Goal: Information Seeking & Learning: Learn about a topic

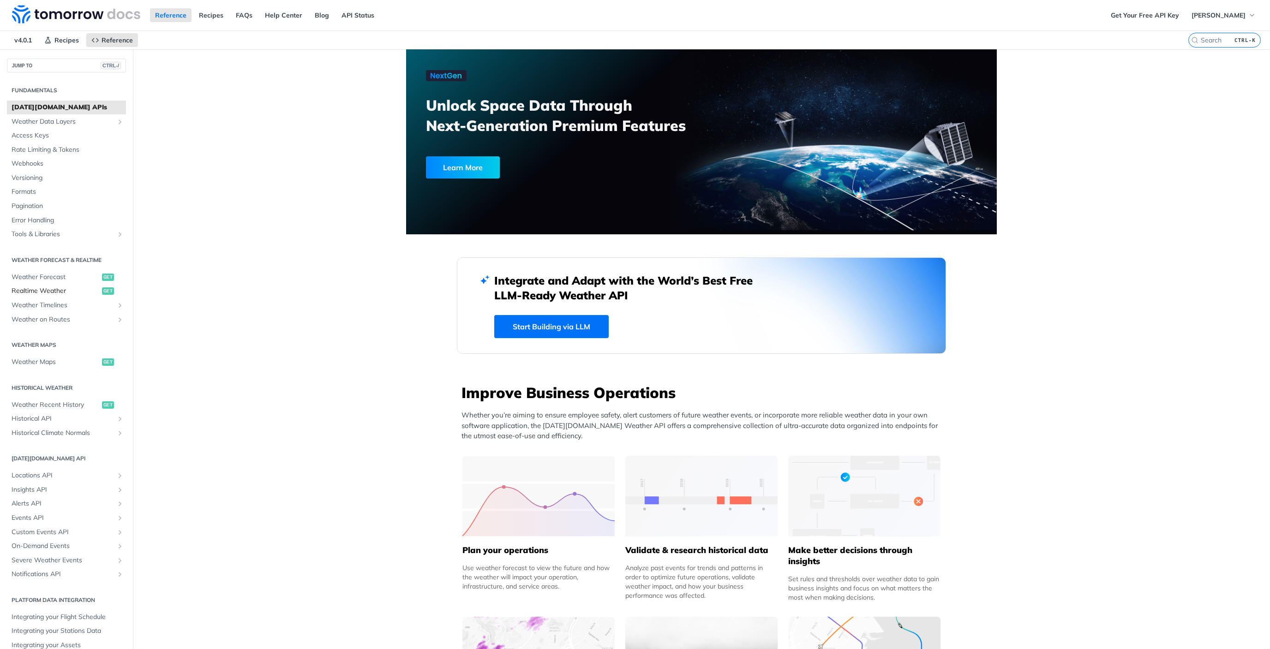
click at [48, 293] on span "Realtime Weather" at bounding box center [56, 291] width 88 height 9
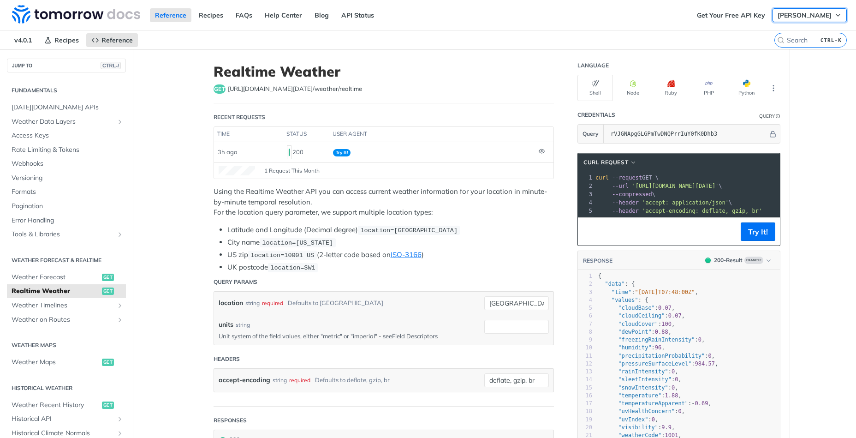
click at [839, 19] on icon "button" at bounding box center [838, 15] width 7 height 7
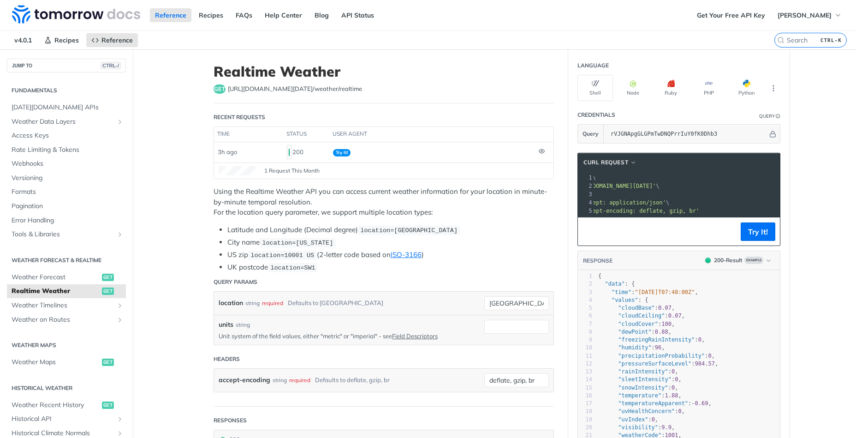
scroll to position [0, 57]
drag, startPoint x: 636, startPoint y: 187, endPoint x: 668, endPoint y: 186, distance: 32.3
click at [662, 186] on span "'[URL][DOMAIN_NAME][DATE]'" at bounding box center [618, 186] width 87 height 6
copy span "[URL][DOMAIN_NAME][DATE]"
click at [41, 138] on span "Access Keys" at bounding box center [68, 135] width 112 height 9
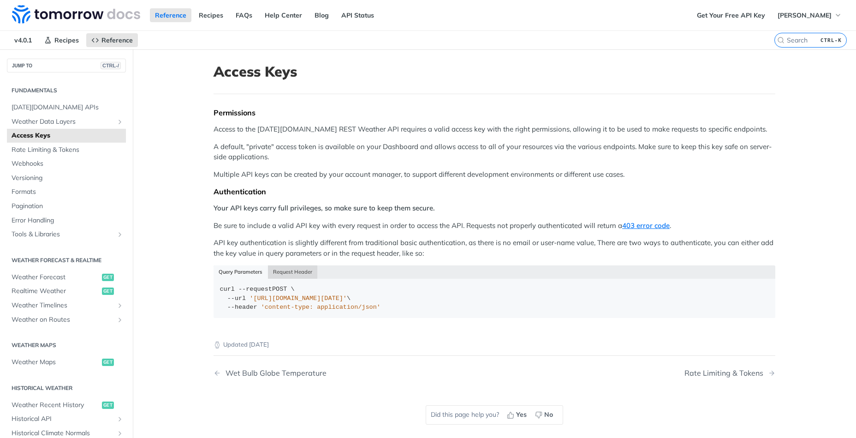
click at [299, 272] on button "Request Header" at bounding box center [293, 271] width 50 height 13
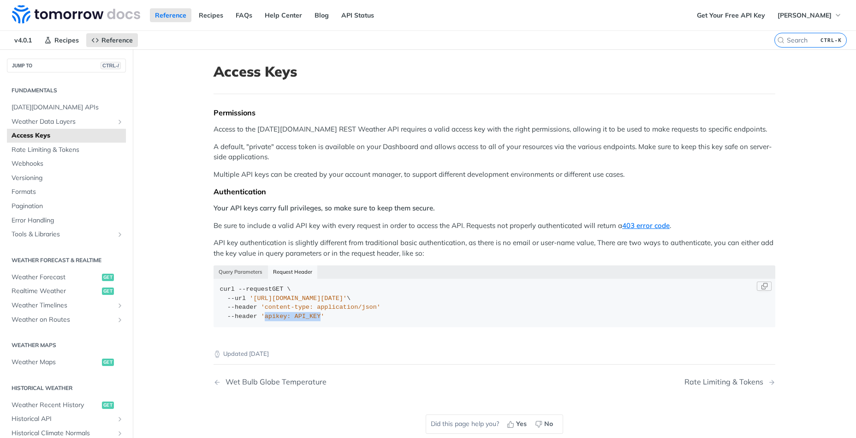
drag, startPoint x: 265, startPoint y: 316, endPoint x: 322, endPoint y: 315, distance: 57.2
click at [322, 315] on span "'apikey: API_KEY'" at bounding box center [293, 316] width 64 height 7
click at [394, 317] on div "curl --request GET \ --url '[URL][DOMAIN_NAME][DATE]' \ --header 'content-type:…" at bounding box center [495, 303] width 550 height 36
click at [282, 316] on span "'apikey: API_KEY'" at bounding box center [293, 316] width 64 height 7
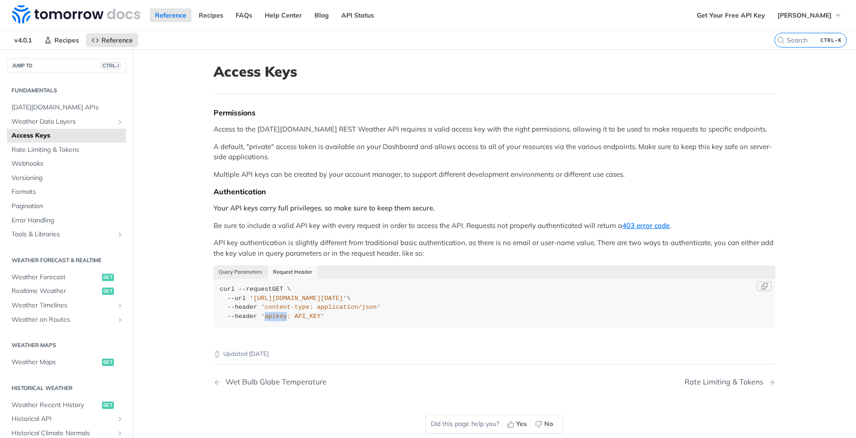
copy span "apikey"
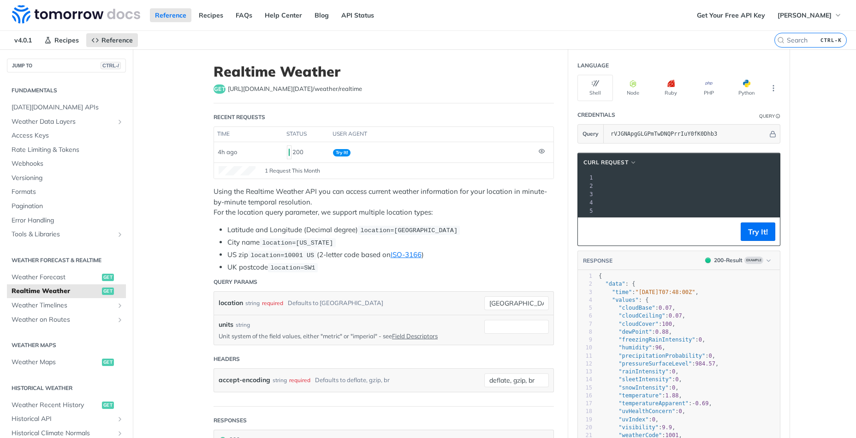
scroll to position [0, 200]
drag, startPoint x: 663, startPoint y: 187, endPoint x: 769, endPoint y: 185, distance: 105.2
click at [519, 185] on span "'[URL][DOMAIN_NAME][DATE]'" at bounding box center [475, 186] width 87 height 6
copy span "rVJGNApgGLGPmTwDNQPrrIuY0fK0Dhb3"
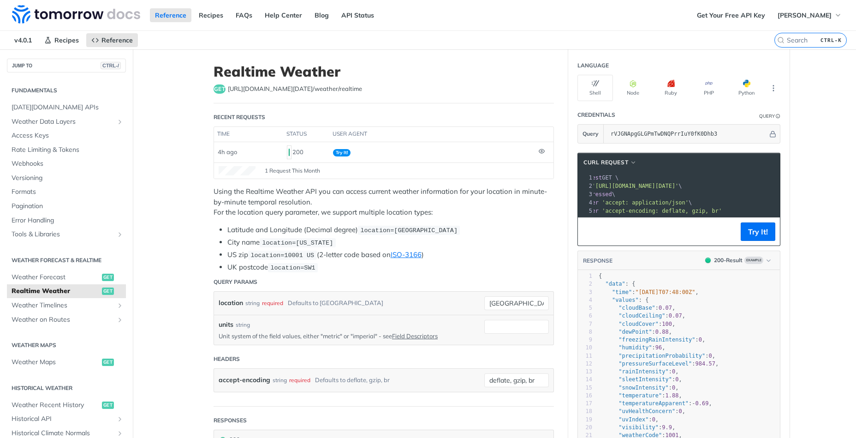
drag, startPoint x: 685, startPoint y: 187, endPoint x: 729, endPoint y: 181, distance: 44.2
click at [679, 185] on span "'[URL][DOMAIN_NAME][DATE]'" at bounding box center [635, 186] width 87 height 6
copy span "weather/realtime"
click at [226, 302] on label "location" at bounding box center [231, 302] width 24 height 13
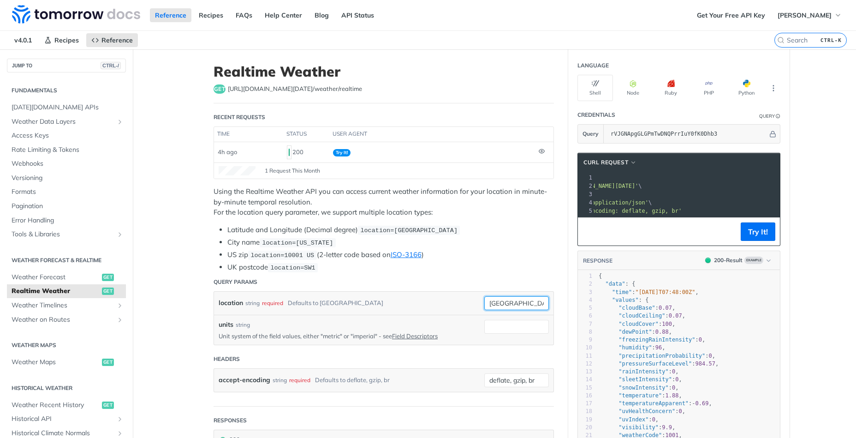
click at [484, 302] on input "[GEOGRAPHIC_DATA]" at bounding box center [516, 303] width 65 height 14
click at [226, 302] on label "location" at bounding box center [231, 302] width 24 height 13
click at [484, 302] on input "[GEOGRAPHIC_DATA]" at bounding box center [516, 303] width 65 height 14
copy label "location"
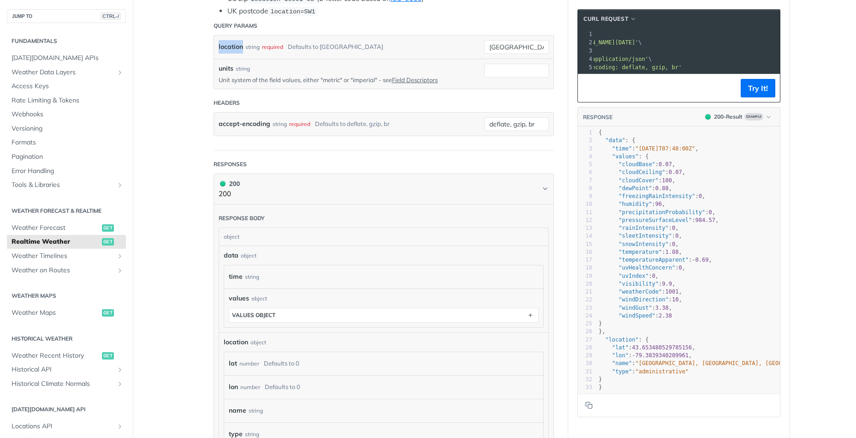
scroll to position [275, 0]
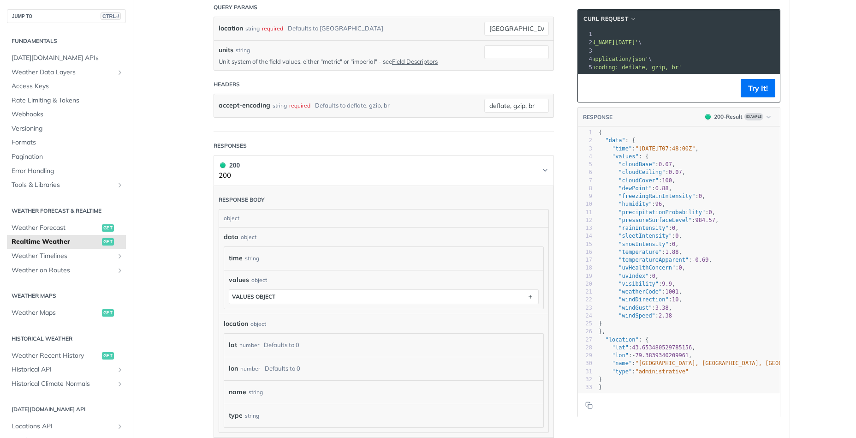
click at [551, 165] on h1 "200 200" at bounding box center [384, 170] width 340 height 31
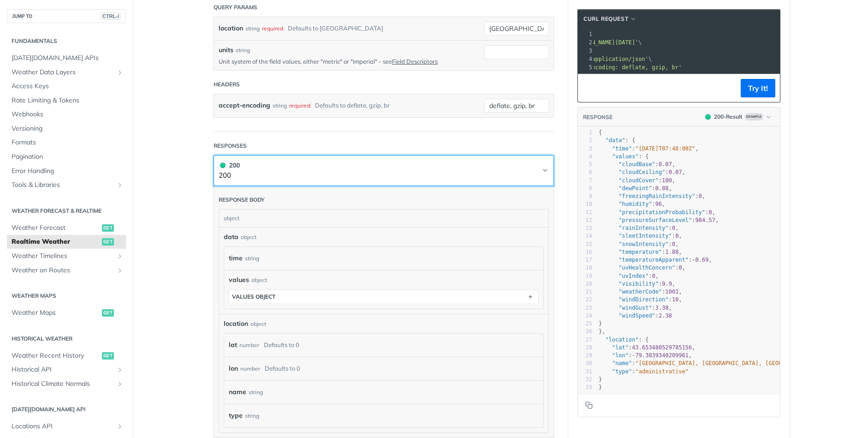
click at [548, 167] on icon "Chevron" at bounding box center [545, 170] width 7 height 7
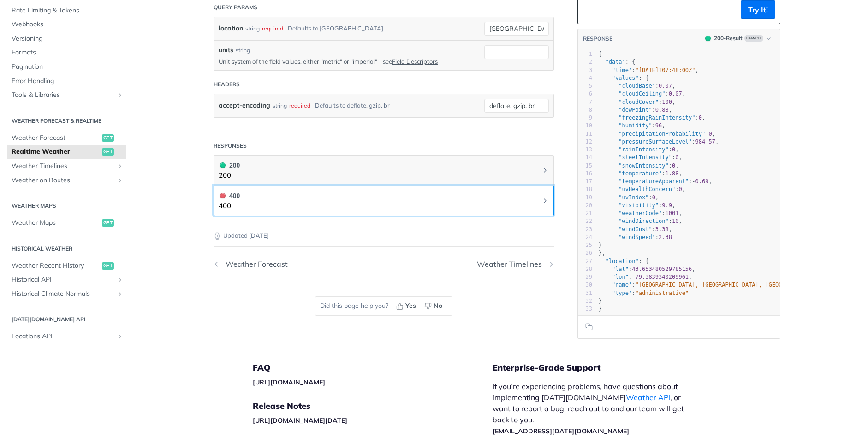
click at [548, 204] on button "400 400" at bounding box center [384, 201] width 330 height 21
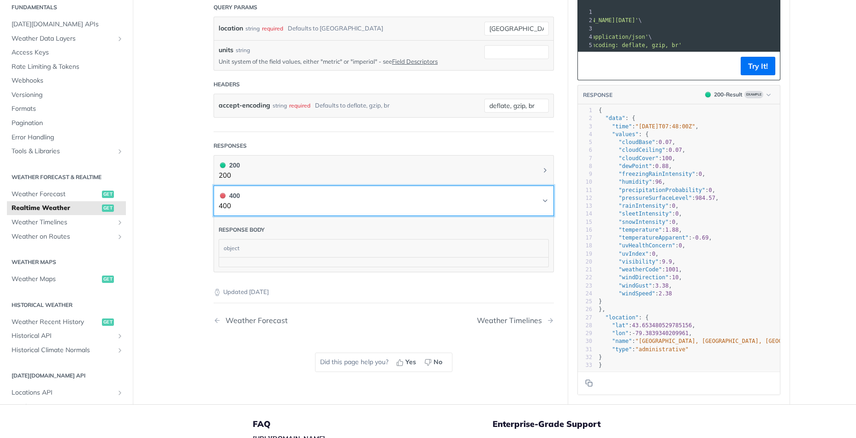
click at [548, 204] on button "400 400" at bounding box center [384, 201] width 330 height 21
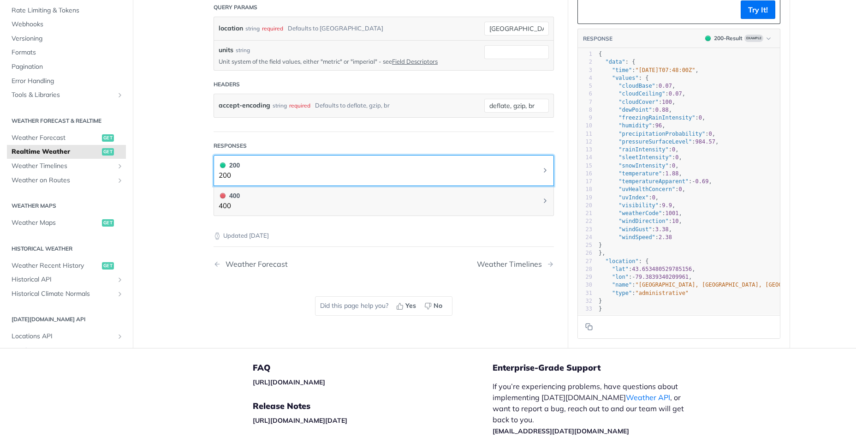
click at [542, 178] on button "200 200" at bounding box center [384, 170] width 330 height 21
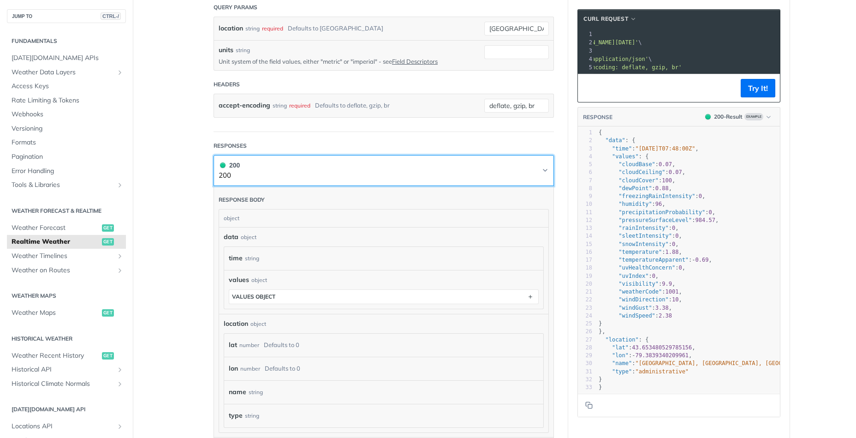
click at [542, 178] on button "200 200" at bounding box center [384, 170] width 330 height 21
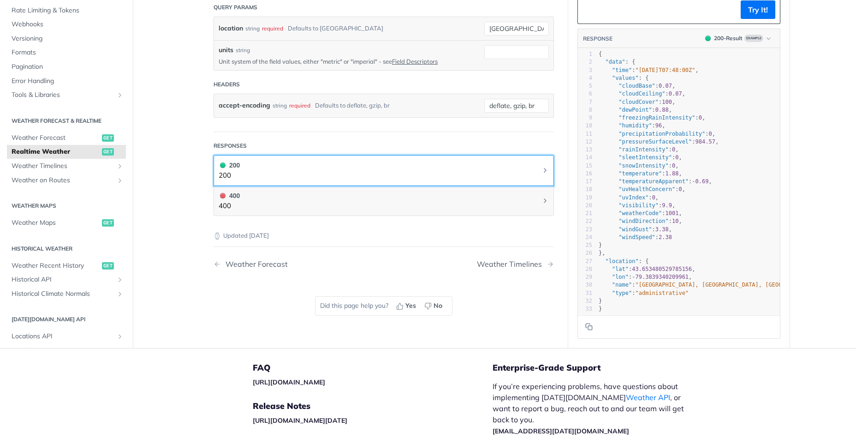
click at [542, 178] on button "200 200" at bounding box center [384, 170] width 330 height 21
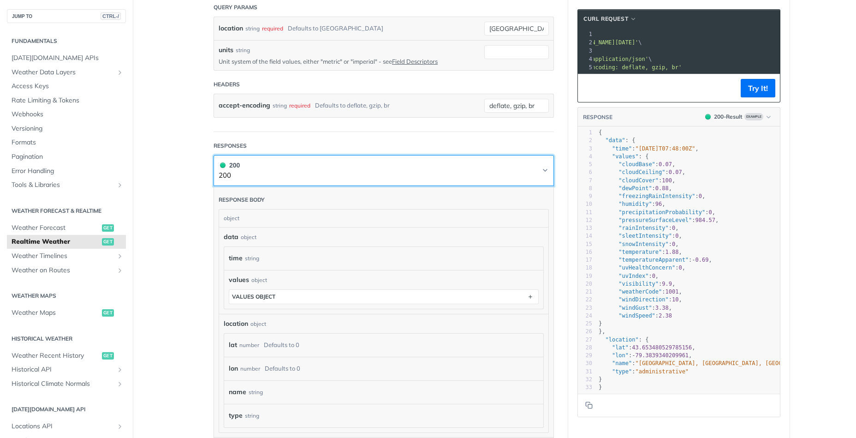
click at [542, 178] on button "200 200" at bounding box center [384, 170] width 330 height 21
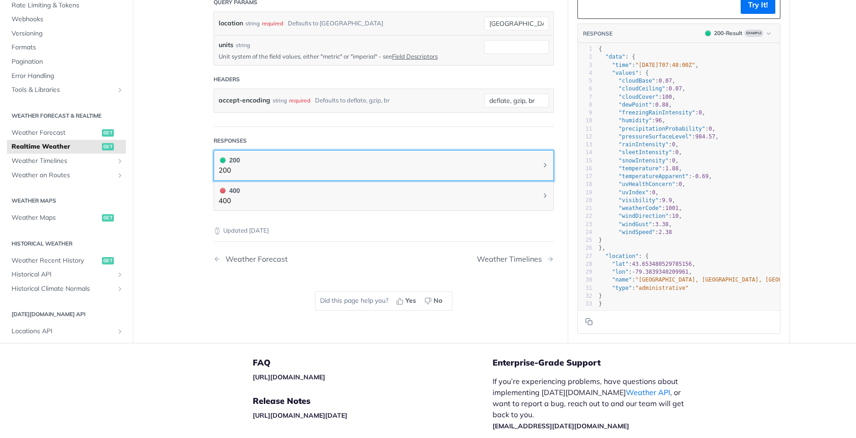
scroll to position [241, 0]
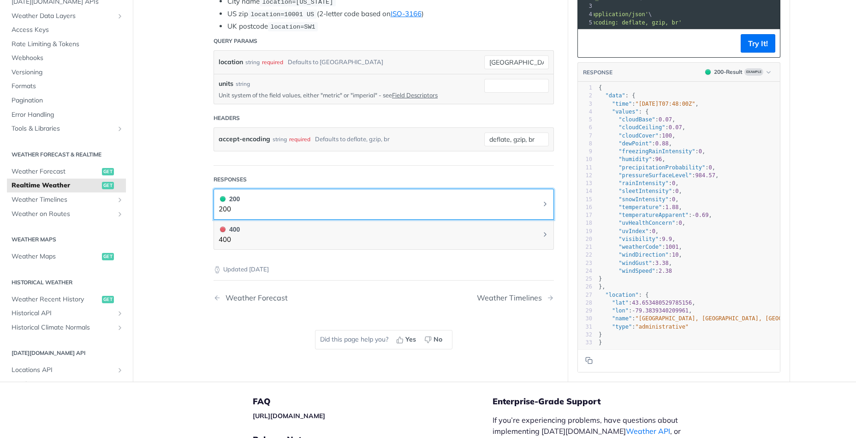
click at [538, 208] on button "200 200" at bounding box center [384, 204] width 330 height 21
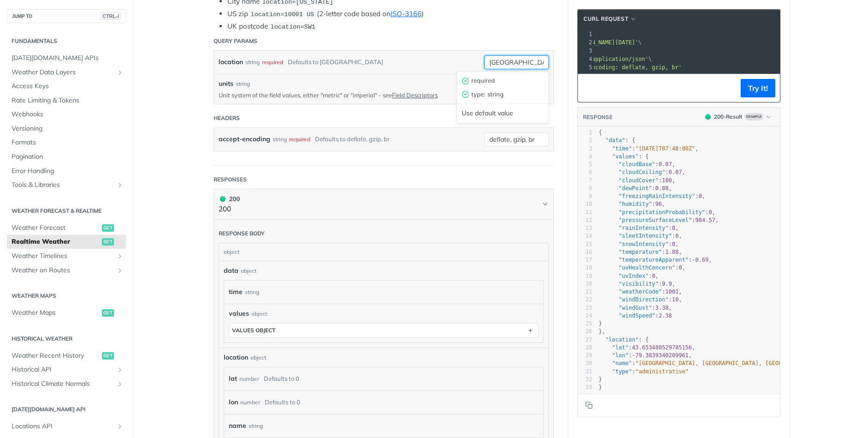
drag, startPoint x: 522, startPoint y: 60, endPoint x: 430, endPoint y: 49, distance: 92.9
click at [484, 55] on input "[GEOGRAPHIC_DATA]" at bounding box center [516, 62] width 65 height 14
type input "[GEOGRAPHIC_DATA]"
click at [756, 90] on button "Try It!" at bounding box center [758, 88] width 35 height 18
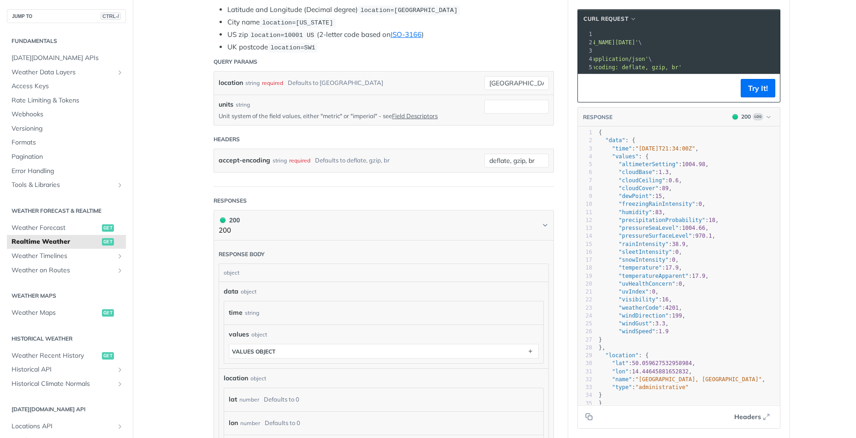
scroll to position [262, 0]
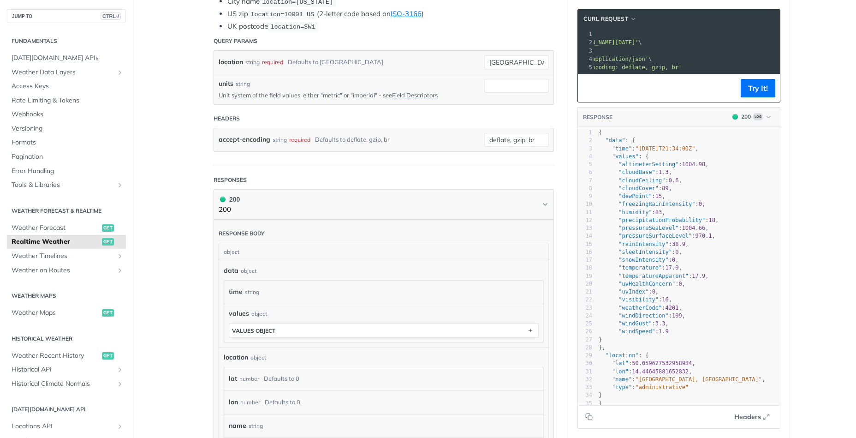
click at [415, 293] on div "time string" at bounding box center [379, 292] width 301 height 14
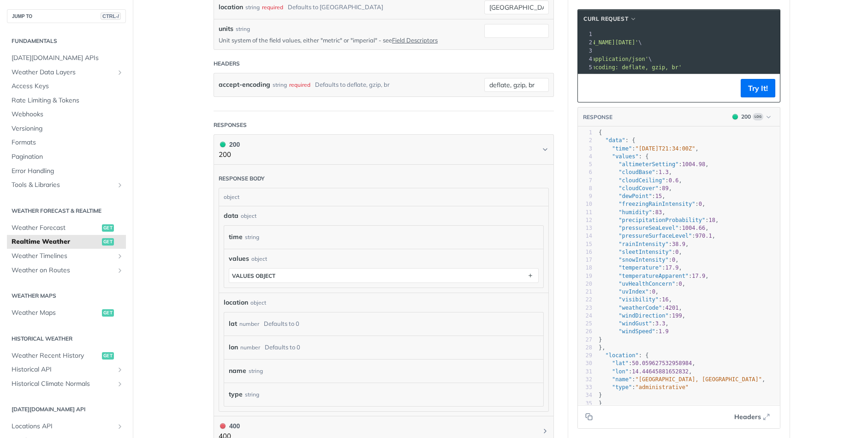
scroll to position [317, 0]
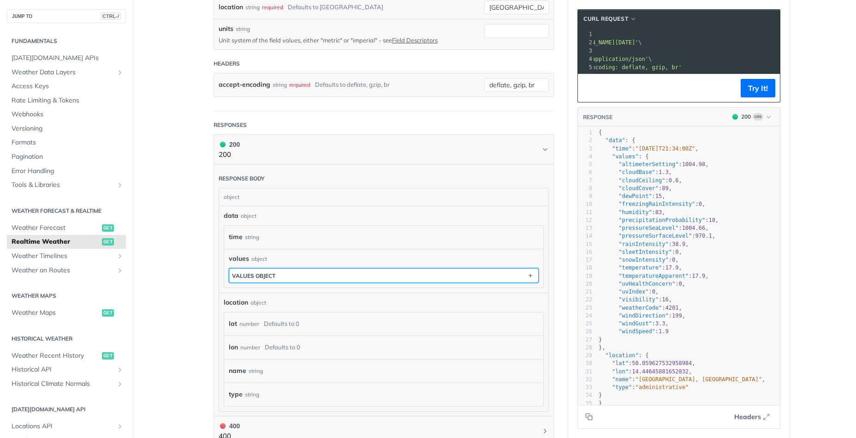
click at [313, 275] on button "values object" at bounding box center [383, 276] width 309 height 14
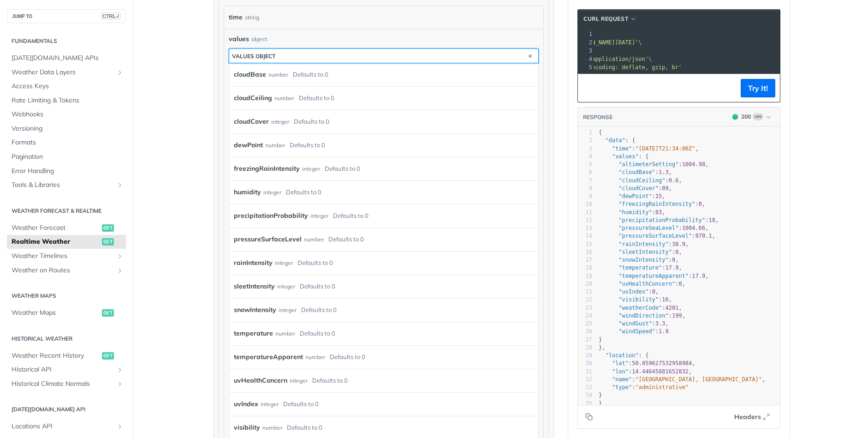
scroll to position [591, 0]
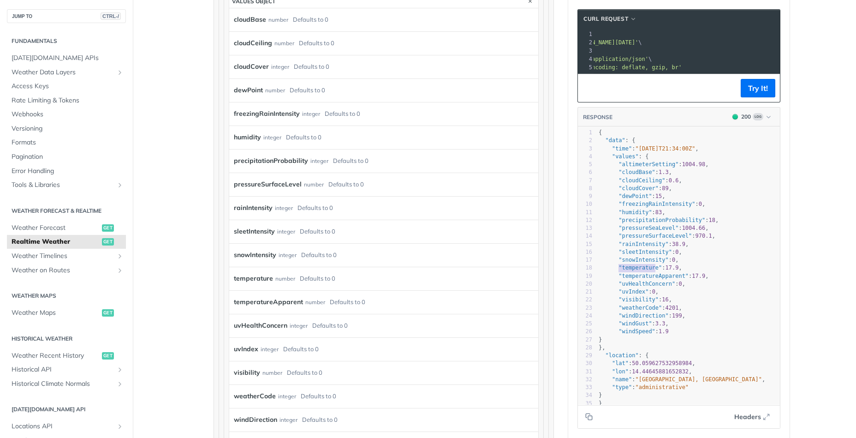
type textarea ""temperature": 17.9,"
type textarea ""temperature": 17.9"
drag, startPoint x: 619, startPoint y: 267, endPoint x: 682, endPoint y: 268, distance: 63.2
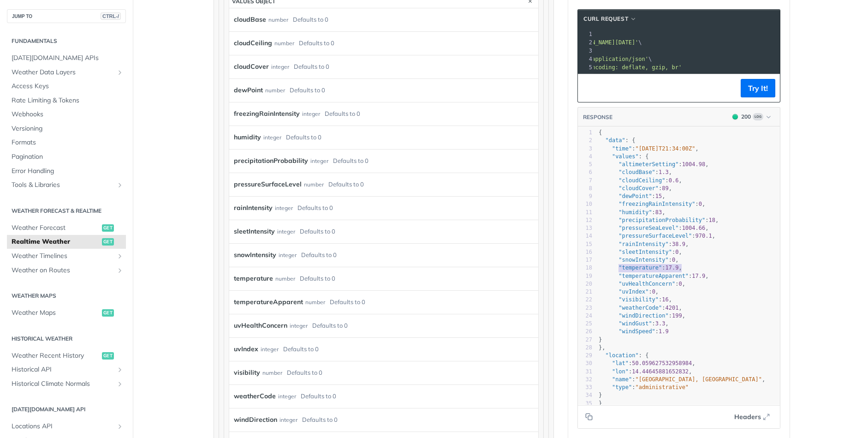
click at [682, 268] on span ""temperature" : 17.9 ," at bounding box center [641, 267] width 84 height 6
click at [439, 235] on div "sleetIntensity integer Defaults to 0" at bounding box center [377, 232] width 286 height 14
drag, startPoint x: 274, startPoint y: 115, endPoint x: 301, endPoint y: 118, distance: 27.4
copy label "ntensity"
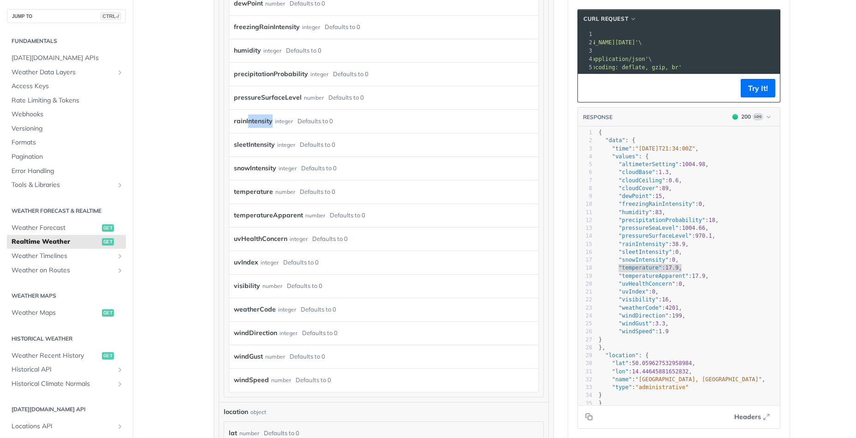
scroll to position [591, 0]
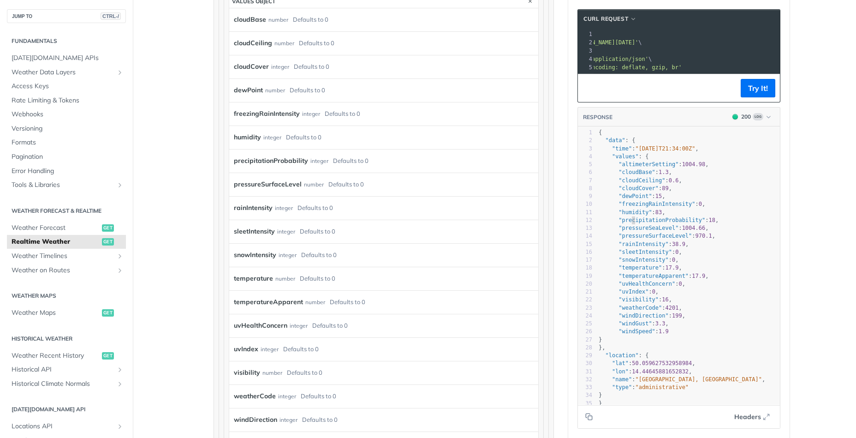
click at [633, 222] on span ""precipitationProbability"" at bounding box center [662, 220] width 87 height 6
type textarea "tensity":"
click at [679, 251] on span ""sleetIntensity" : 0 ," at bounding box center [641, 252] width 84 height 6
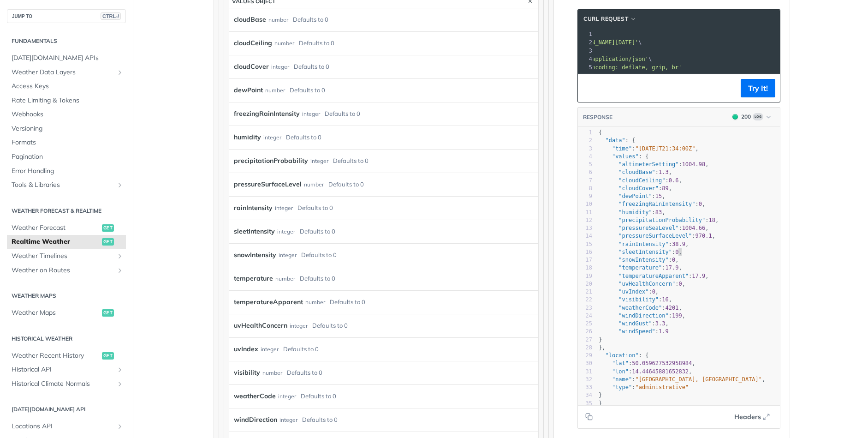
click at [679, 251] on span "0" at bounding box center [676, 252] width 3 height 6
type textarea "nIntensity": 3"
drag, startPoint x: 632, startPoint y: 244, endPoint x: 679, endPoint y: 247, distance: 46.7
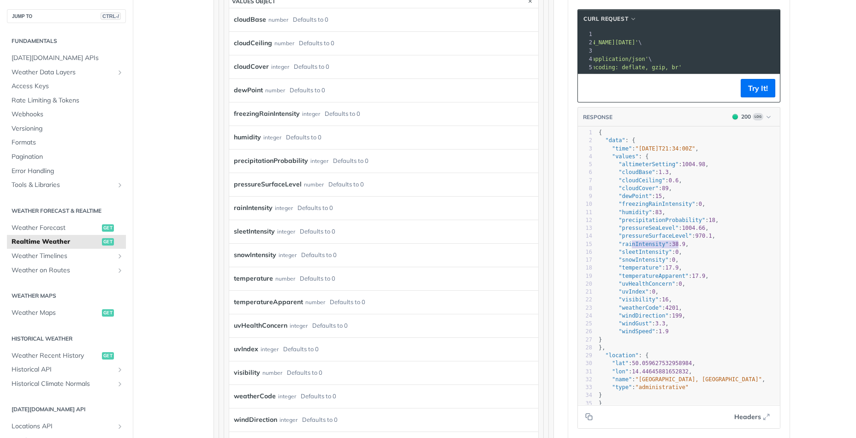
click at [679, 247] on span ""rainIntensity" : 38.9 ," at bounding box center [644, 244] width 90 height 6
click at [679, 246] on span "38.9" at bounding box center [678, 244] width 13 height 6
type textarea "38.9,"
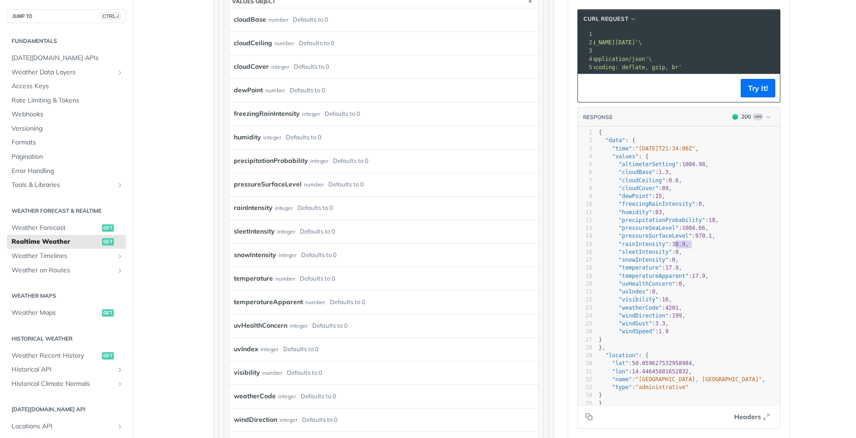
drag, startPoint x: 675, startPoint y: 244, endPoint x: 696, endPoint y: 245, distance: 20.8
click at [696, 245] on pre ""rainIntensity" : 38.9 ," at bounding box center [688, 244] width 183 height 8
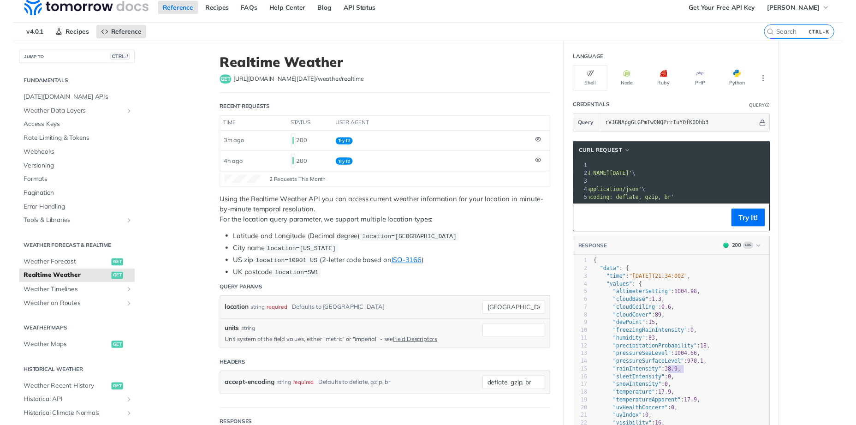
scroll to position [0, 0]
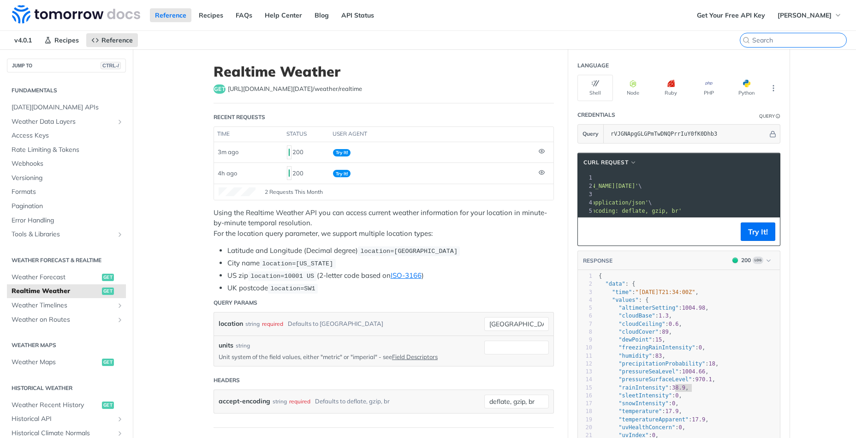
click at [800, 41] on input "search" at bounding box center [800, 40] width 94 height 8
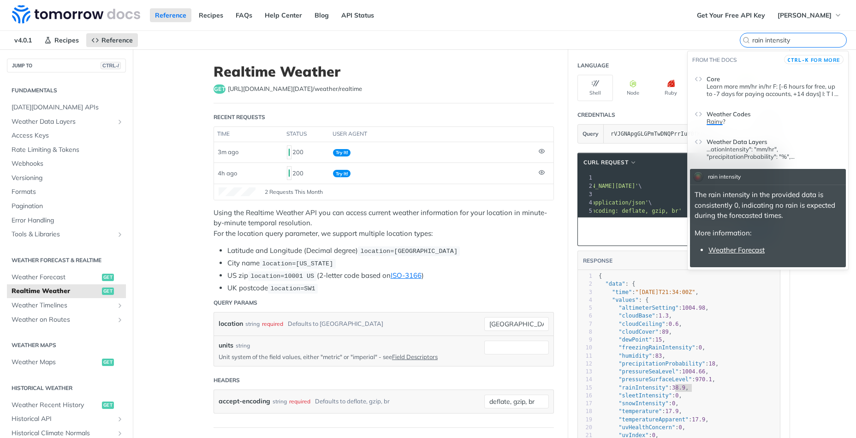
type input "rain intensity"
click at [747, 145] on span "Weather Data Layers" at bounding box center [737, 141] width 60 height 7
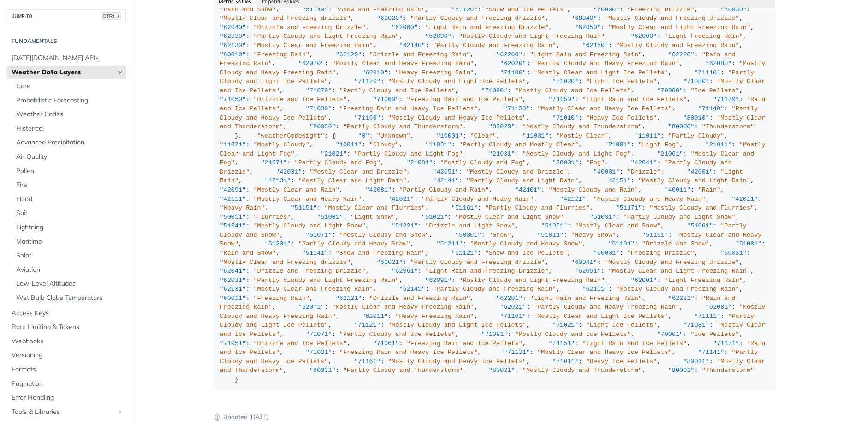
scroll to position [3361, 0]
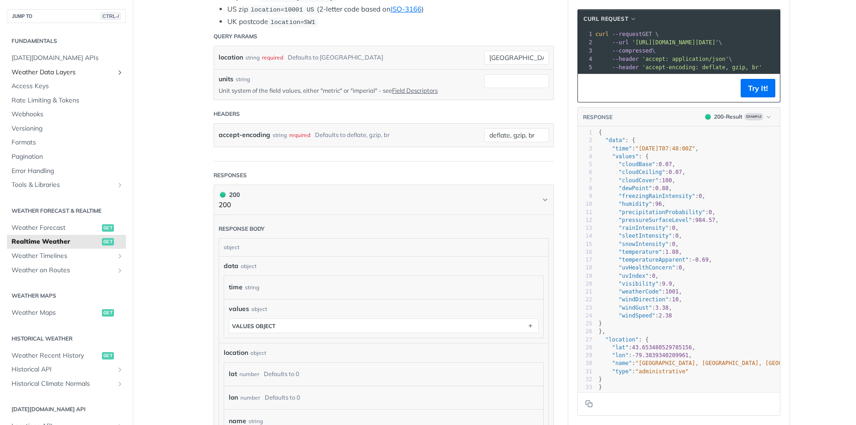
click at [102, 72] on span "Weather Data Layers" at bounding box center [63, 72] width 102 height 9
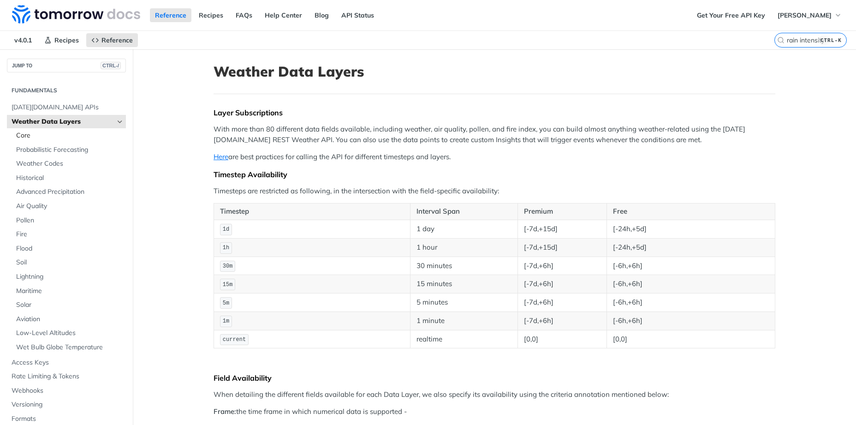
click at [31, 139] on span "Core" at bounding box center [70, 135] width 108 height 9
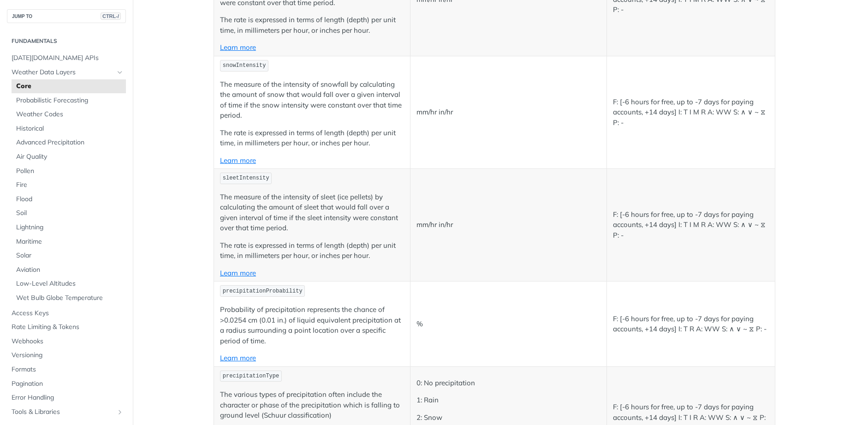
scroll to position [1438, 0]
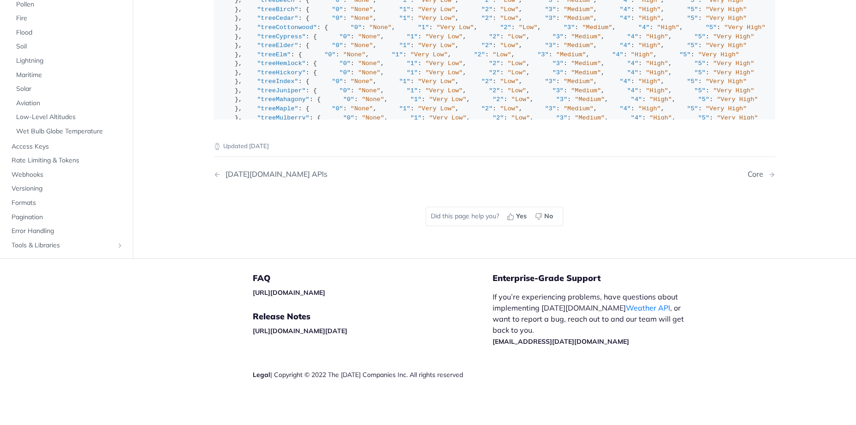
scroll to position [1151, 0]
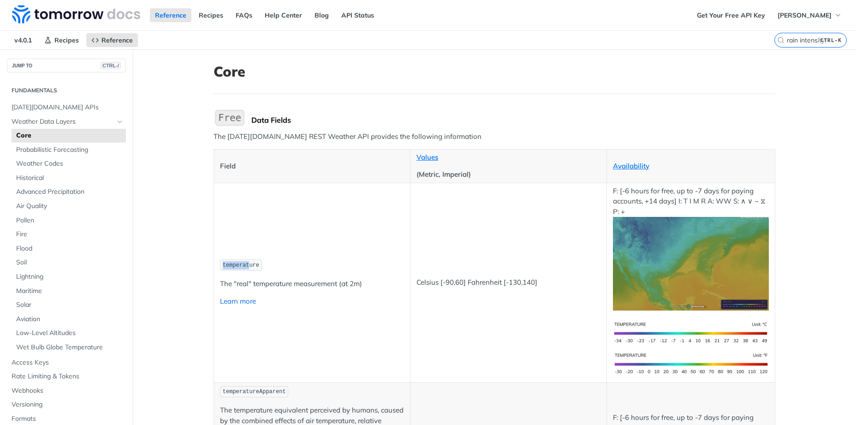
click at [240, 303] on link "Learn more" at bounding box center [238, 301] width 36 height 9
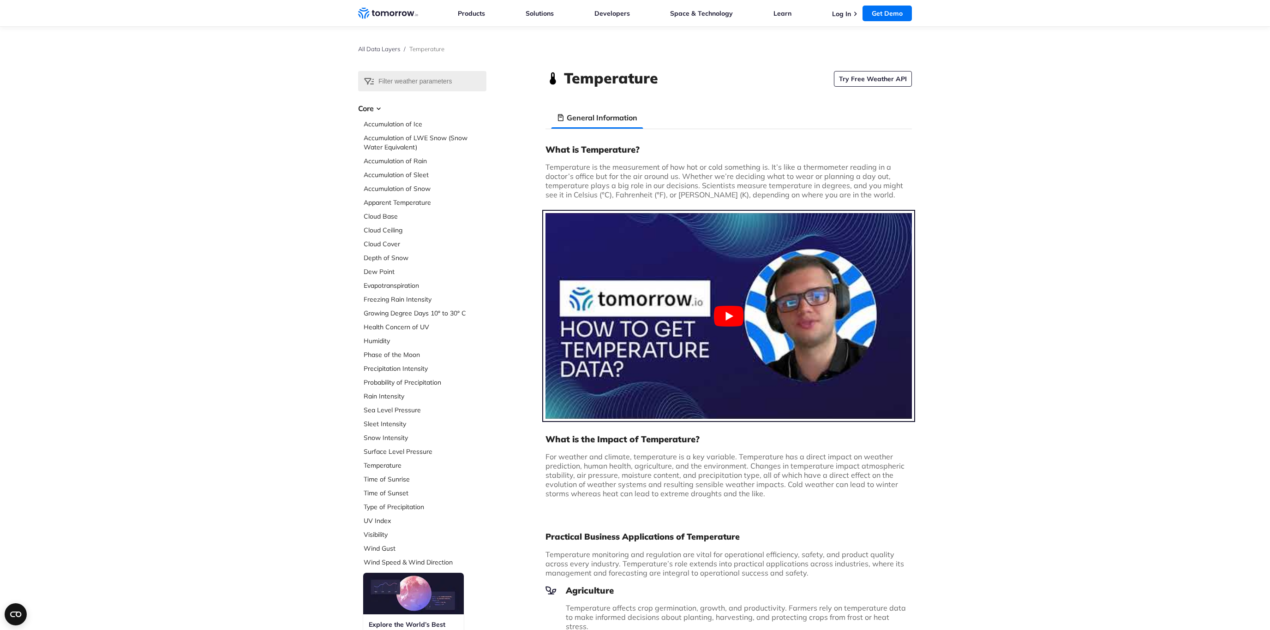
click at [736, 322] on button "Play Youtube video" at bounding box center [728, 316] width 366 height 206
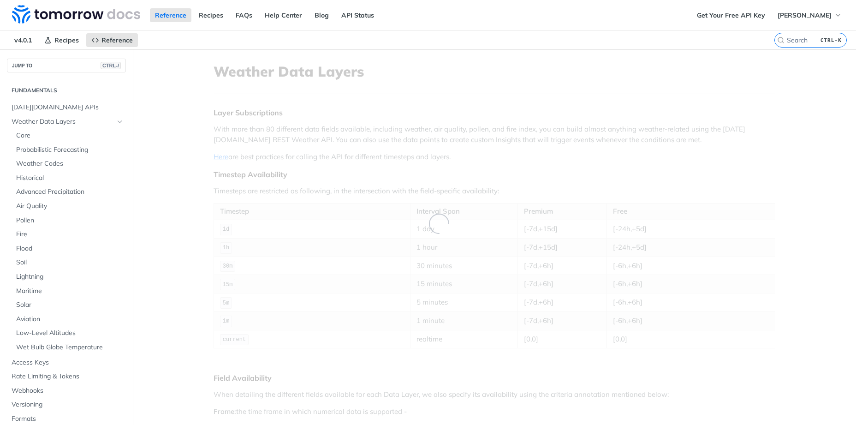
scroll to position [72, 0]
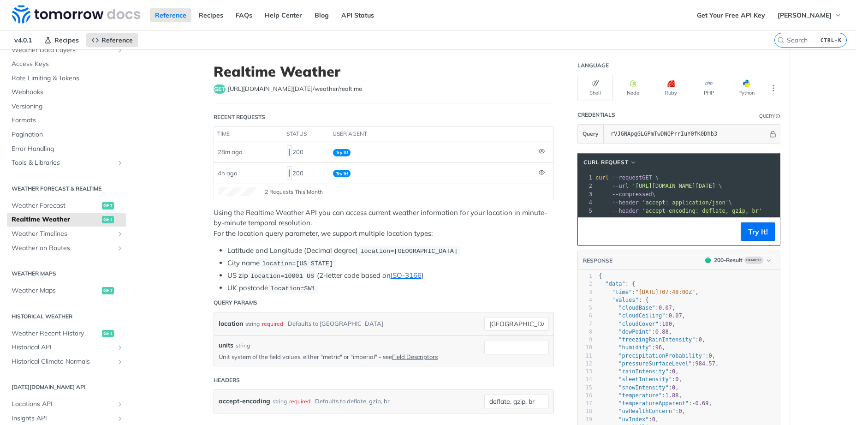
click at [676, 185] on span "'[URL][DOMAIN_NAME][DATE]'" at bounding box center [675, 186] width 87 height 6
drag, startPoint x: 682, startPoint y: 186, endPoint x: 768, endPoint y: 183, distance: 86.3
click at [519, 183] on span "'[URL][DOMAIN_NAME][DATE]'" at bounding box center [475, 186] width 87 height 6
copy span "rVJGNApgGLGPmTwDNQPrrIuY0fK0Dhb3"
